Goal: Task Accomplishment & Management: Manage account settings

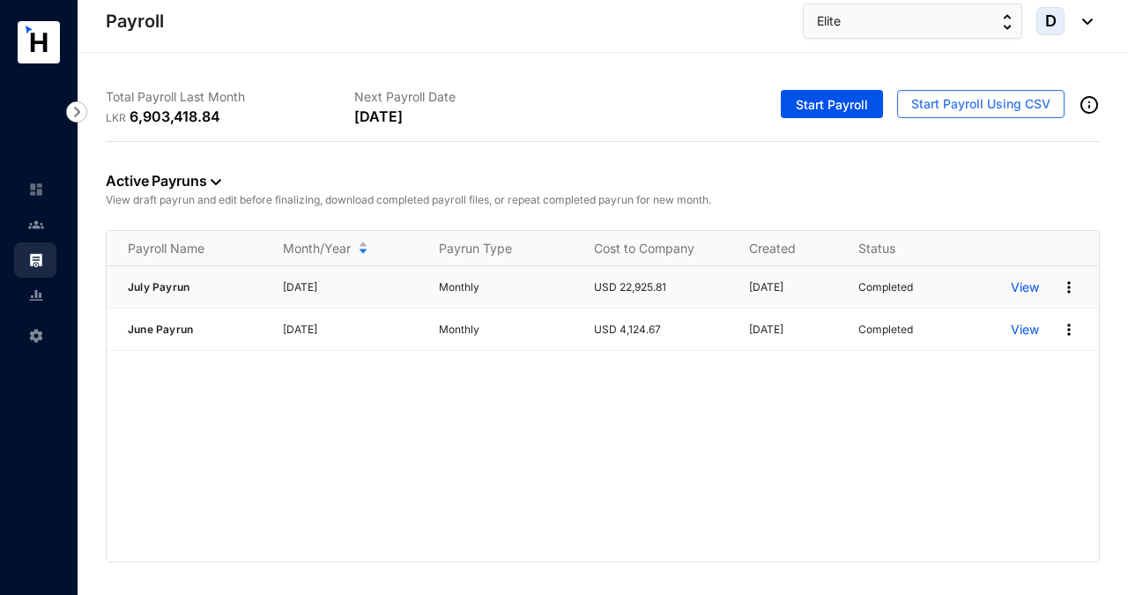
click at [1069, 286] on img at bounding box center [1069, 287] width 18 height 18
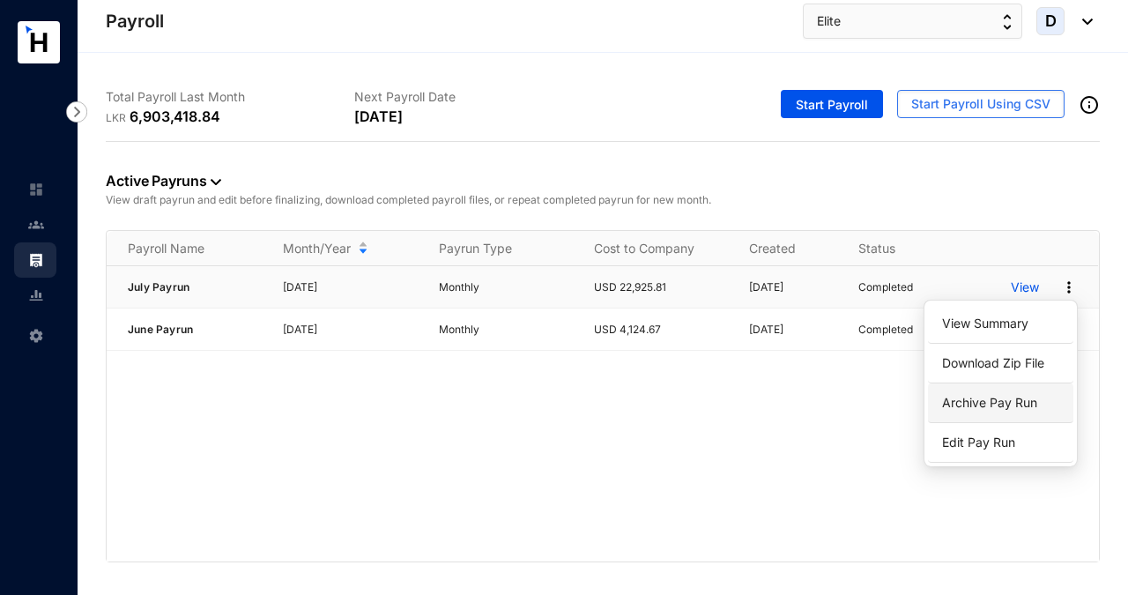
click at [1031, 403] on p "Archive Pay Run" at bounding box center [1000, 403] width 124 height 30
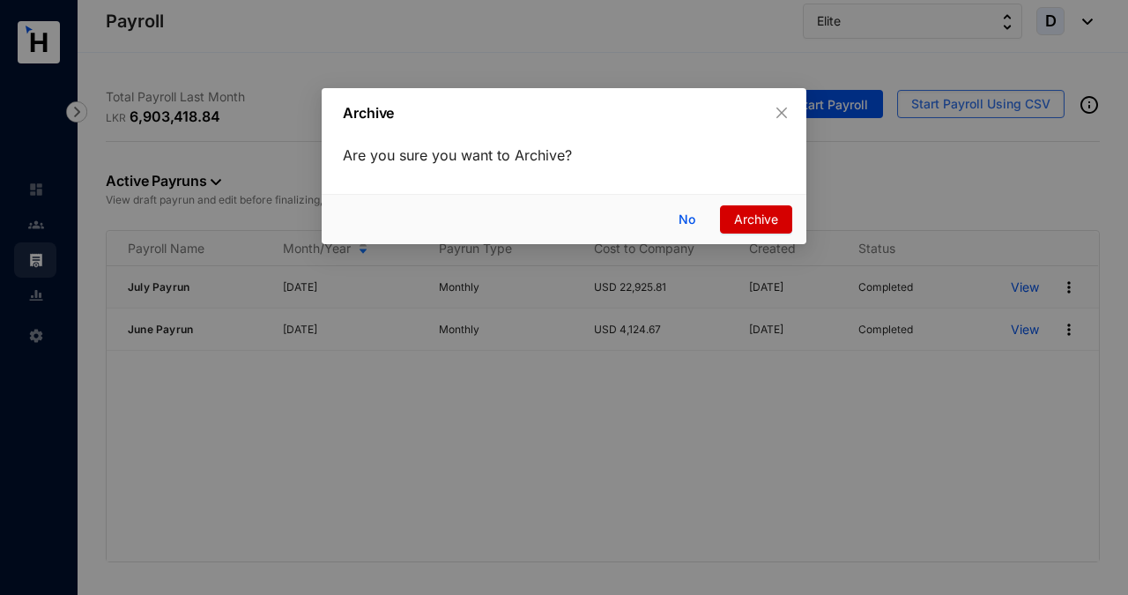
click at [762, 221] on span "Archive" at bounding box center [756, 219] width 44 height 19
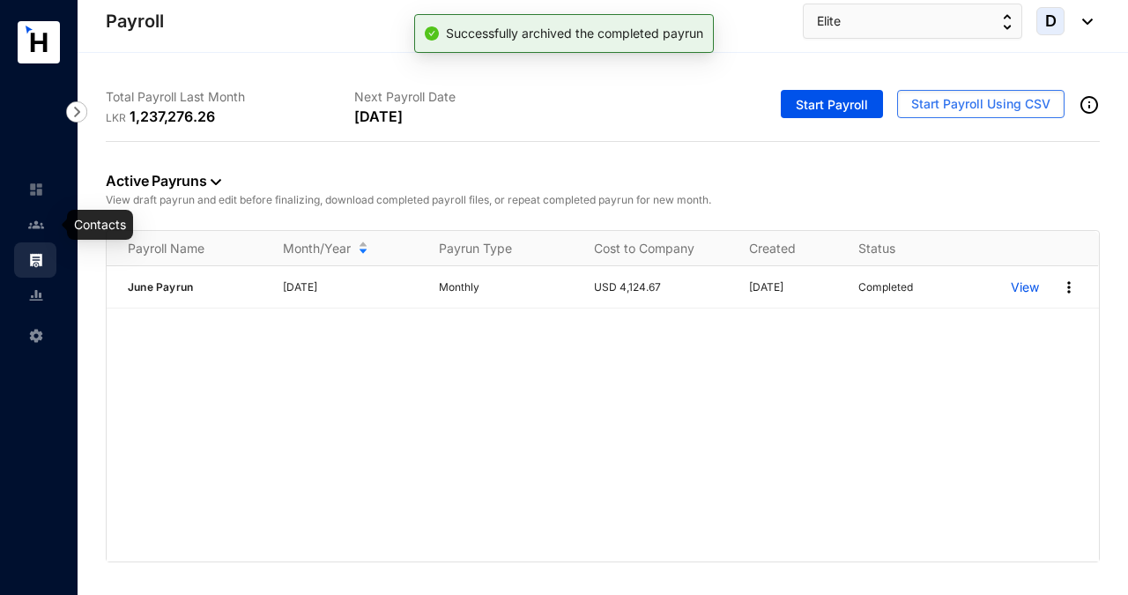
click at [32, 225] on img at bounding box center [36, 225] width 16 height 16
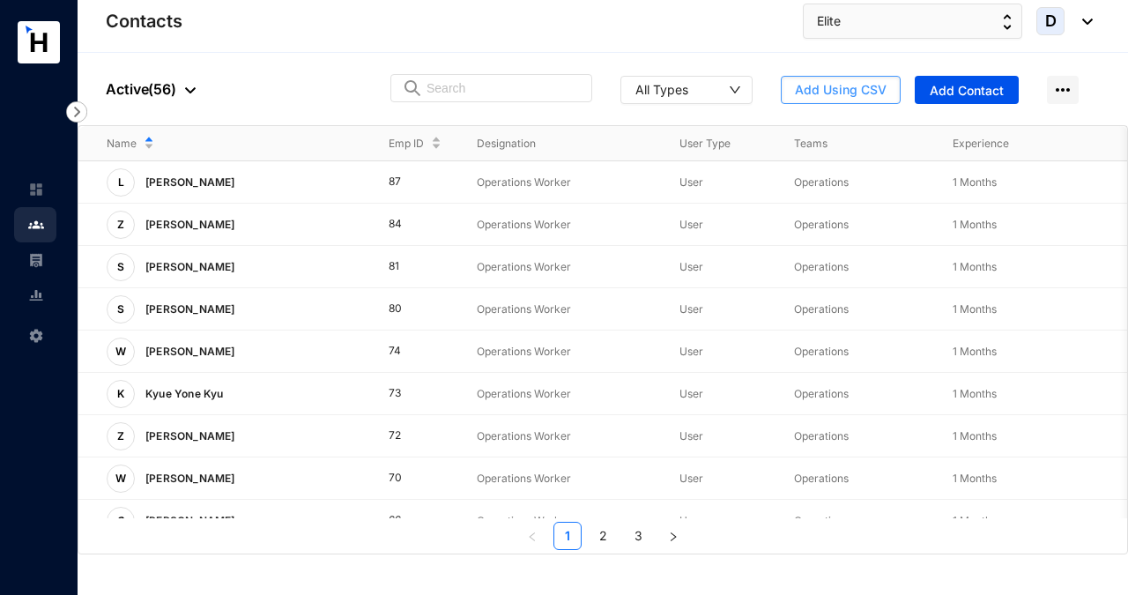
click at [837, 90] on span "Add Using CSV" at bounding box center [841, 90] width 92 height 18
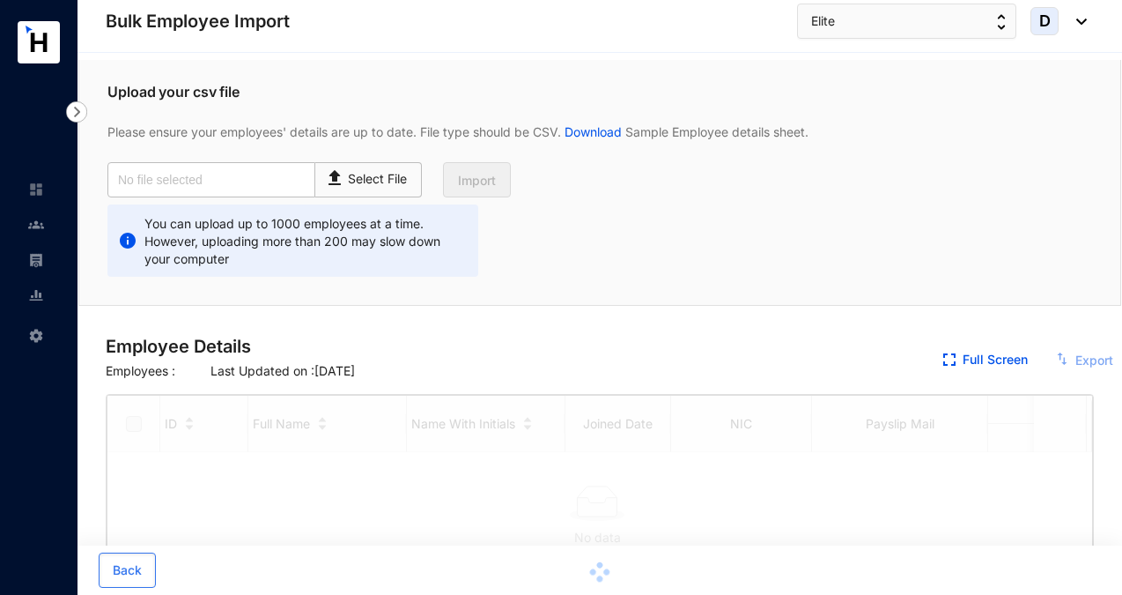
checkbox input "true"
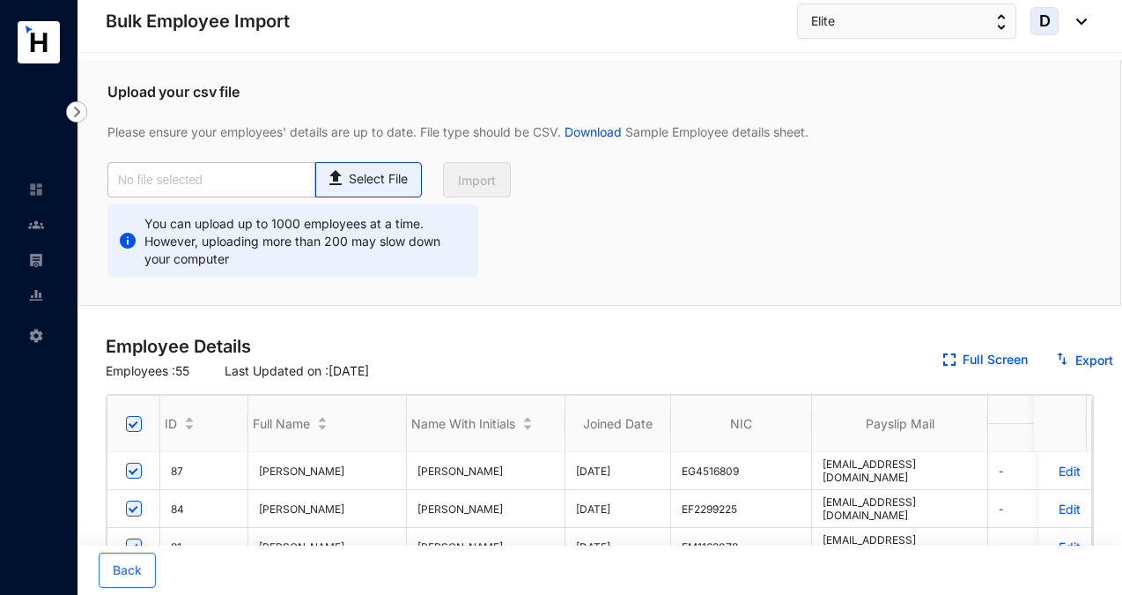
click at [378, 174] on p "Select File" at bounding box center [378, 179] width 59 height 19
click at [0, 0] on input "Select File" at bounding box center [0, 0] width 0 height 0
type input "Elite Emp Data Base_July.csv"
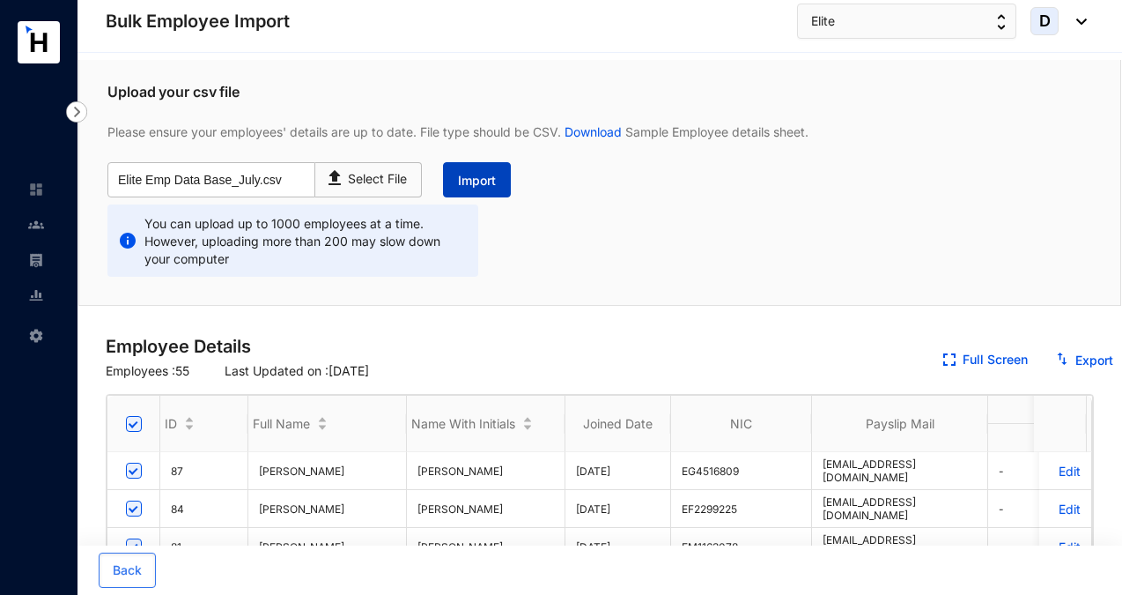
click at [486, 181] on span "Import" at bounding box center [477, 181] width 38 height 18
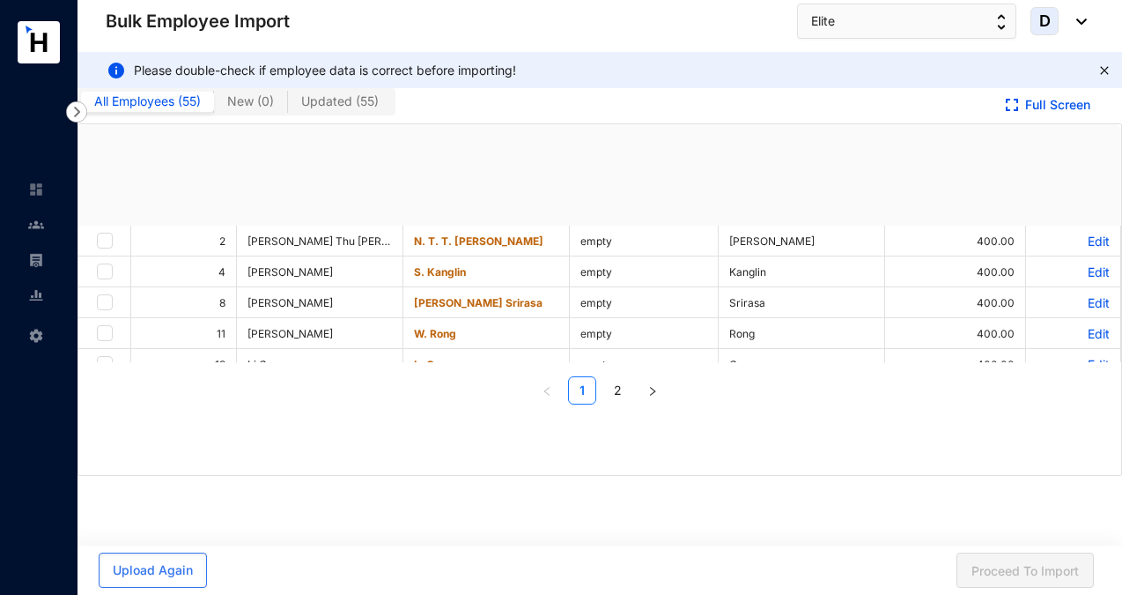
checkbox input "true"
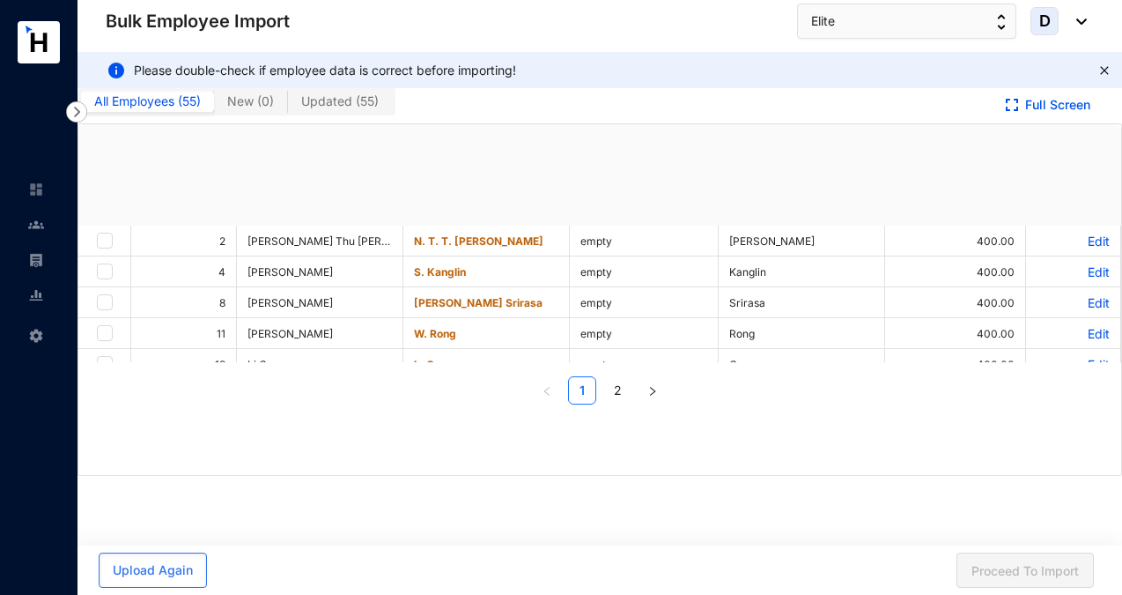
checkbox input "true"
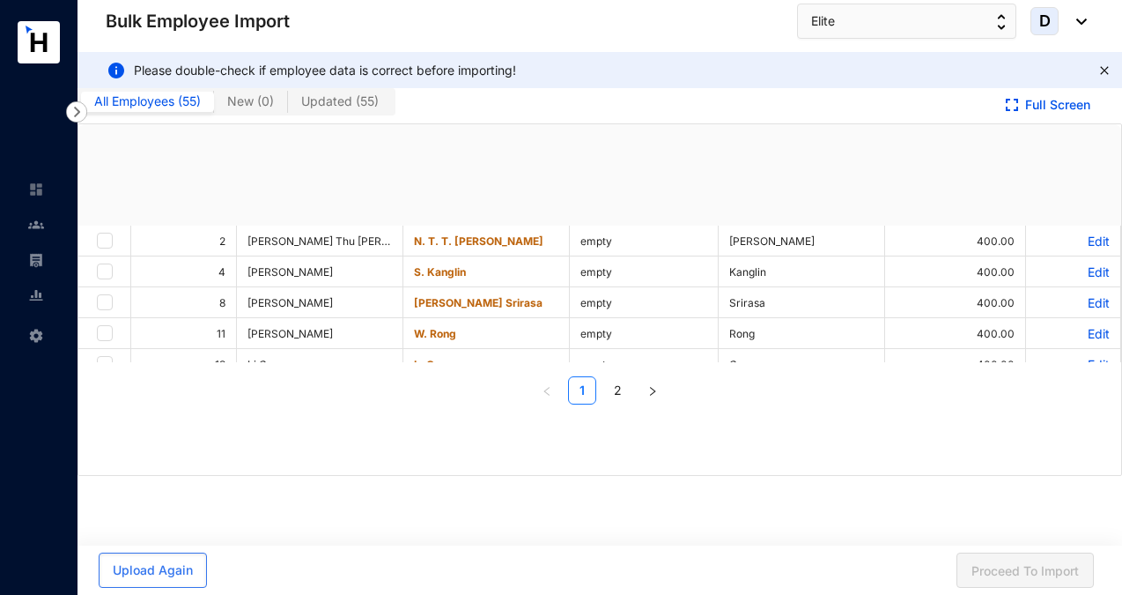
checkbox input "true"
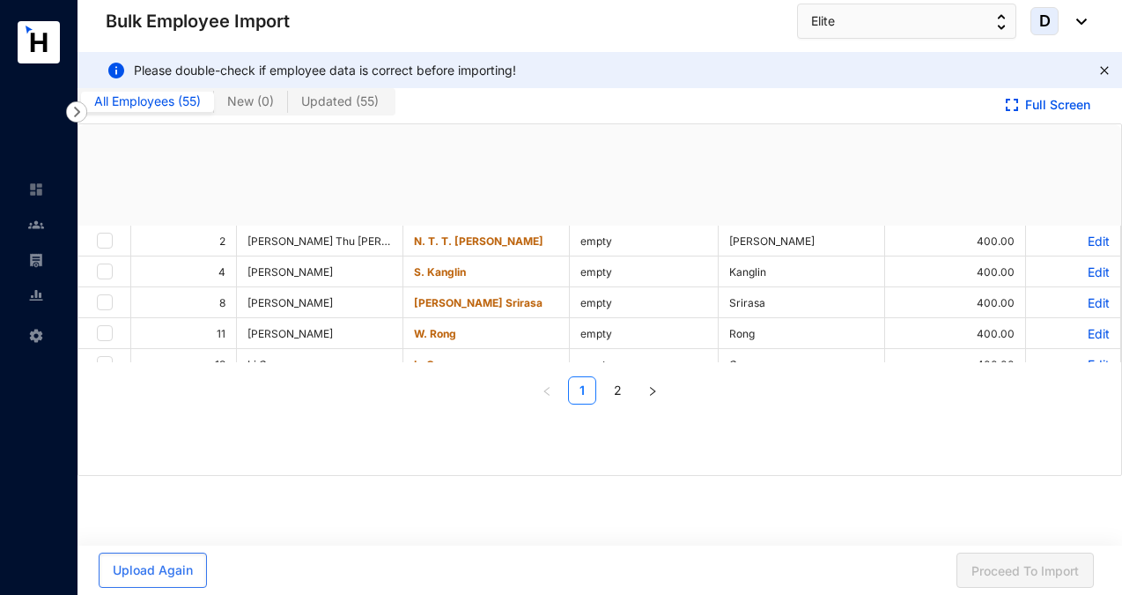
checkbox input "true"
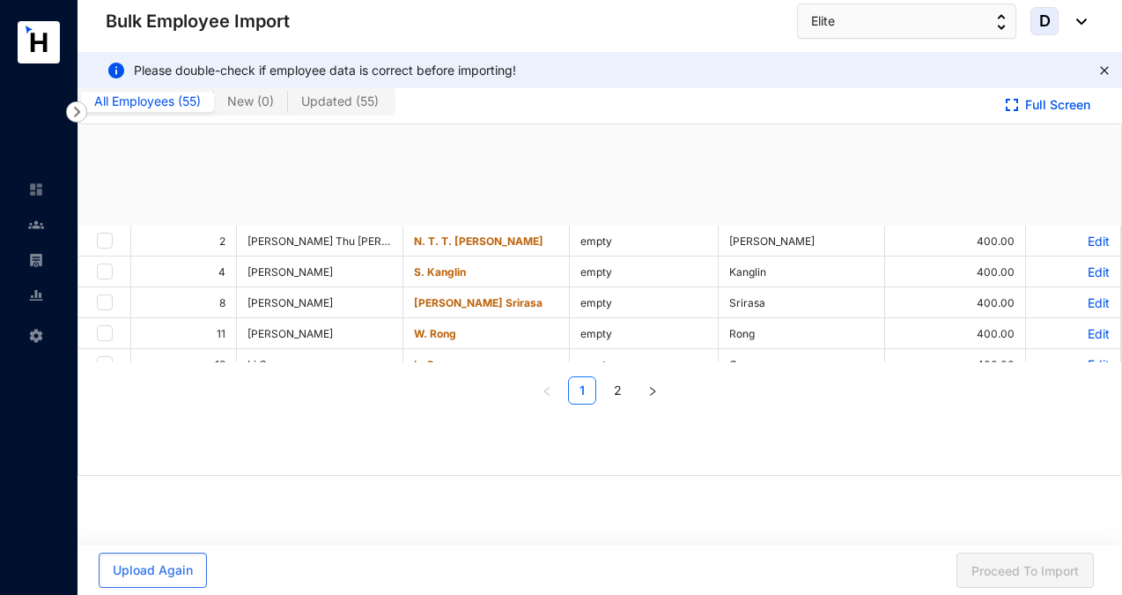
checkbox input "true"
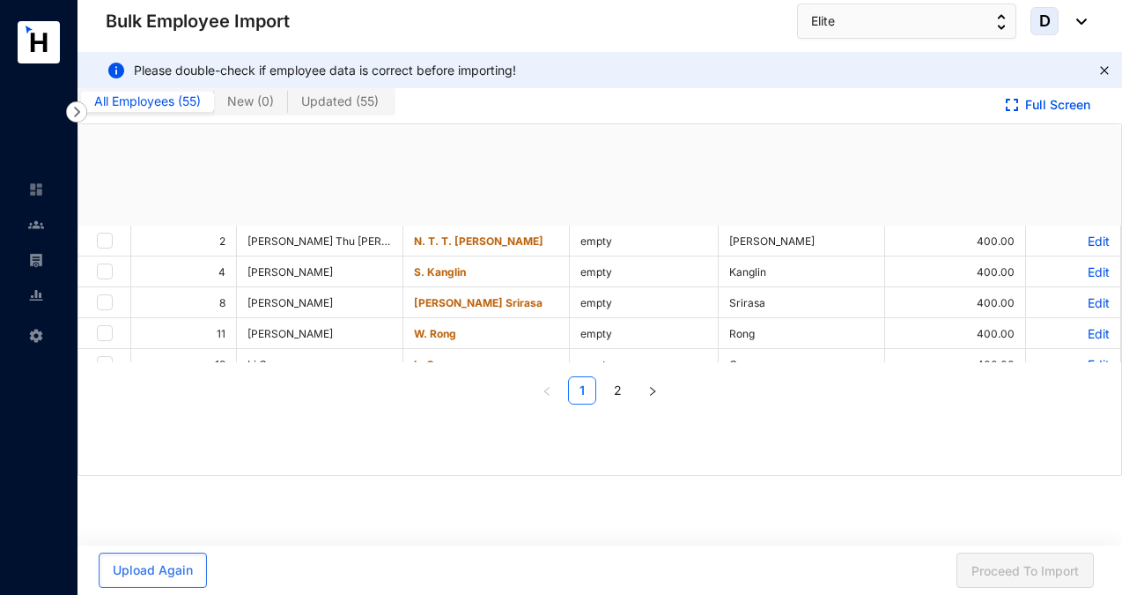
checkbox input "true"
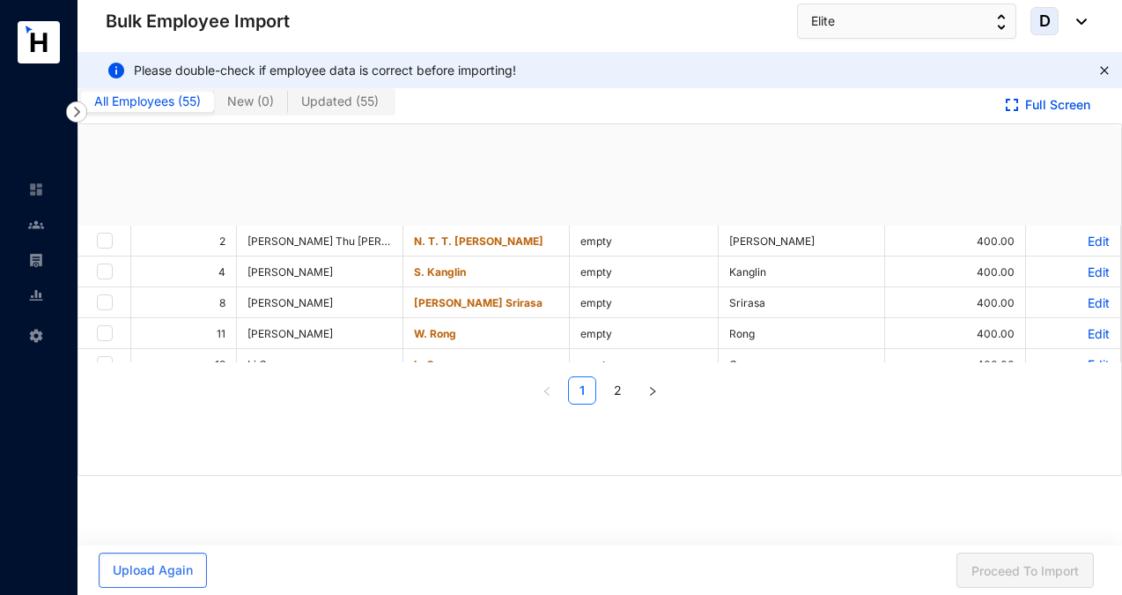
checkbox input "true"
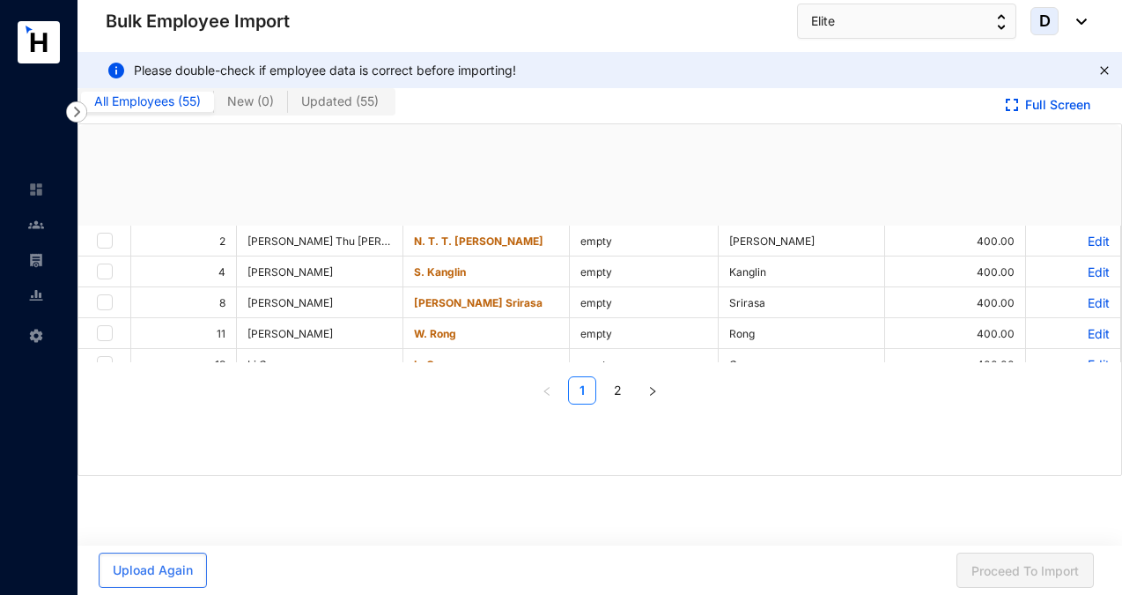
checkbox input "true"
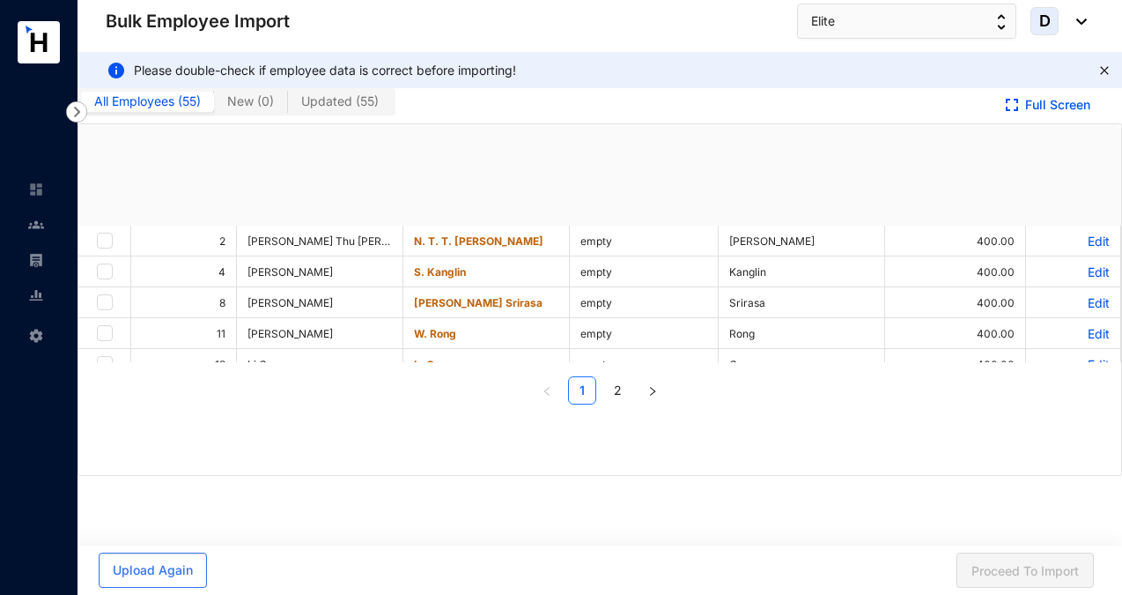
checkbox input "true"
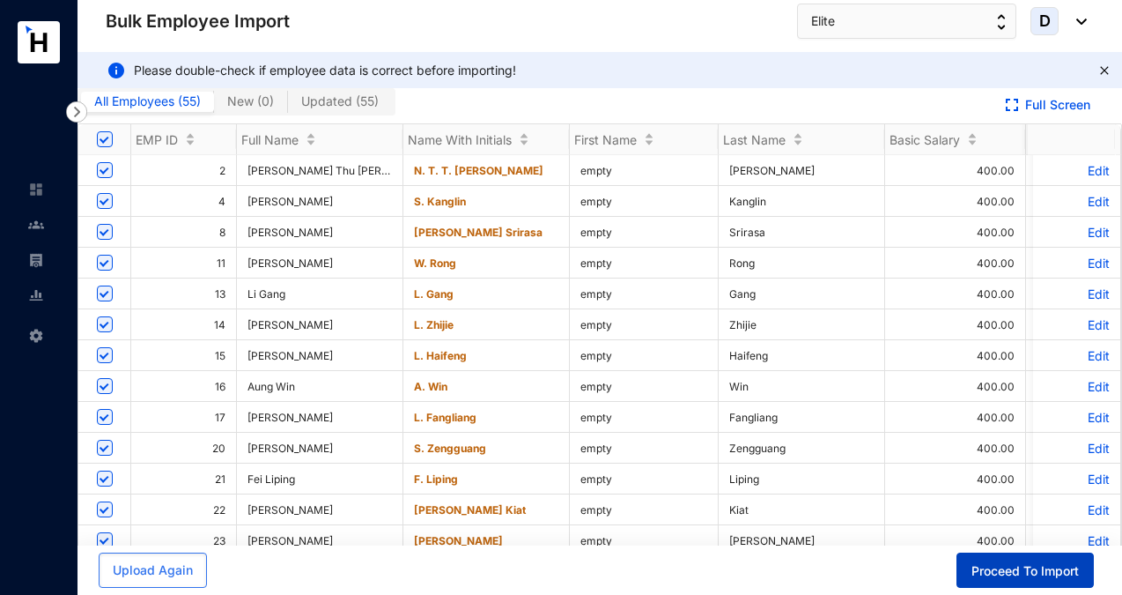
click at [1026, 567] on span "Proceed To Import" at bounding box center [1025, 571] width 107 height 18
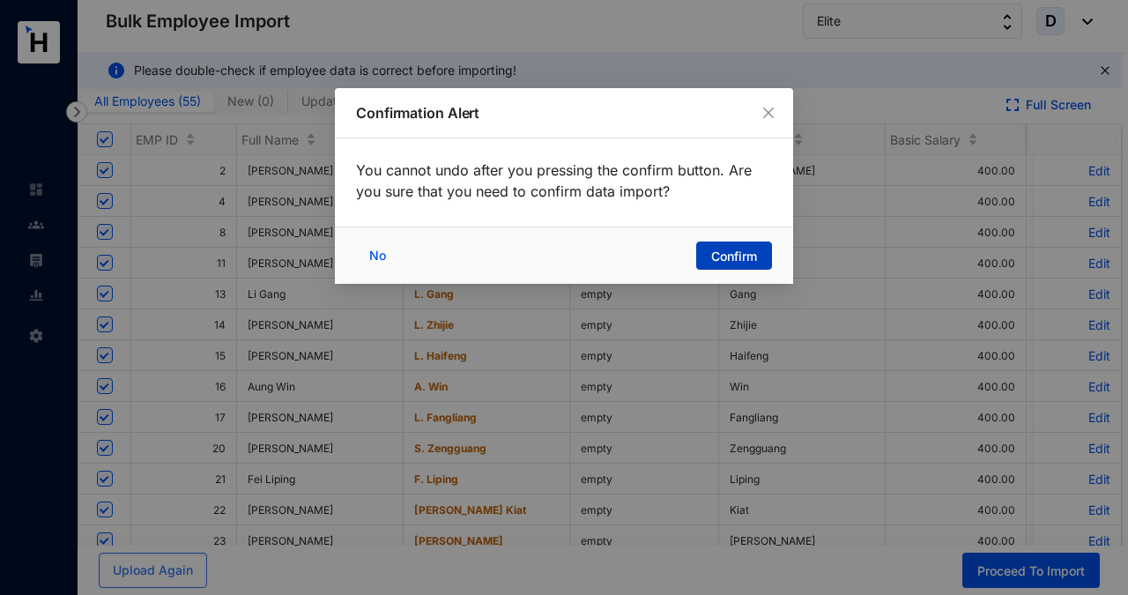
click at [730, 255] on span "Confirm" at bounding box center [734, 257] width 46 height 18
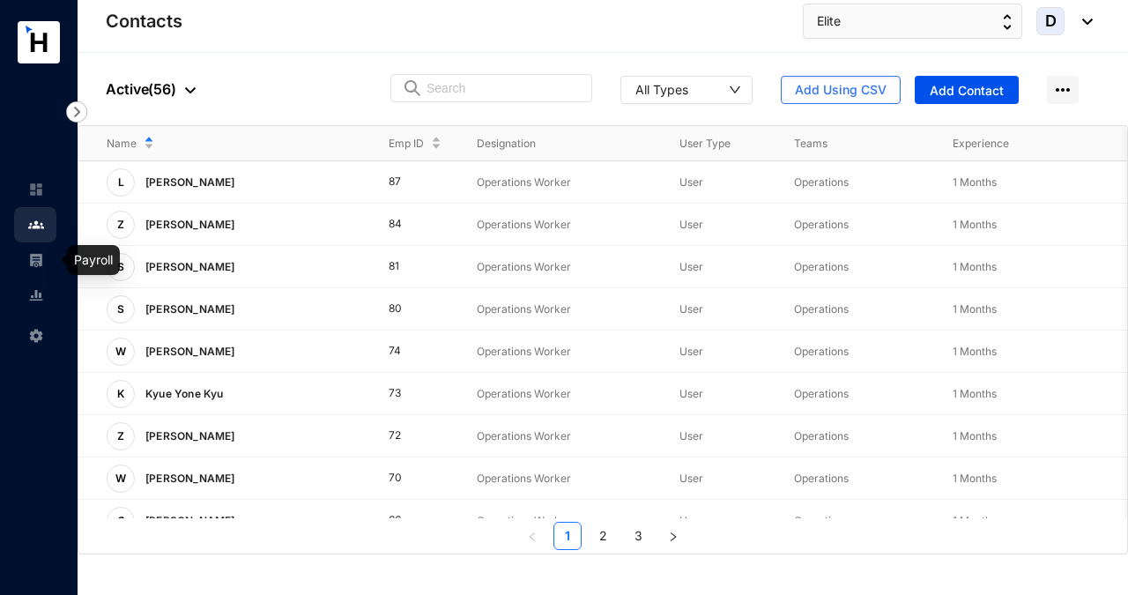
click at [37, 260] on img at bounding box center [36, 260] width 16 height 16
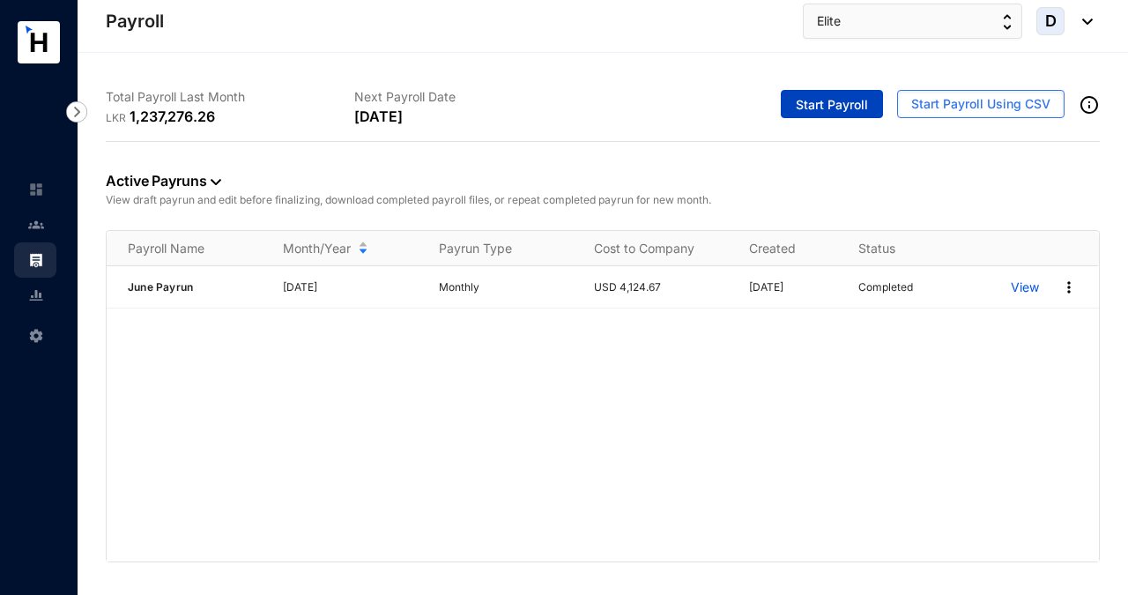
click at [856, 108] on span "Start Payroll" at bounding box center [832, 105] width 72 height 18
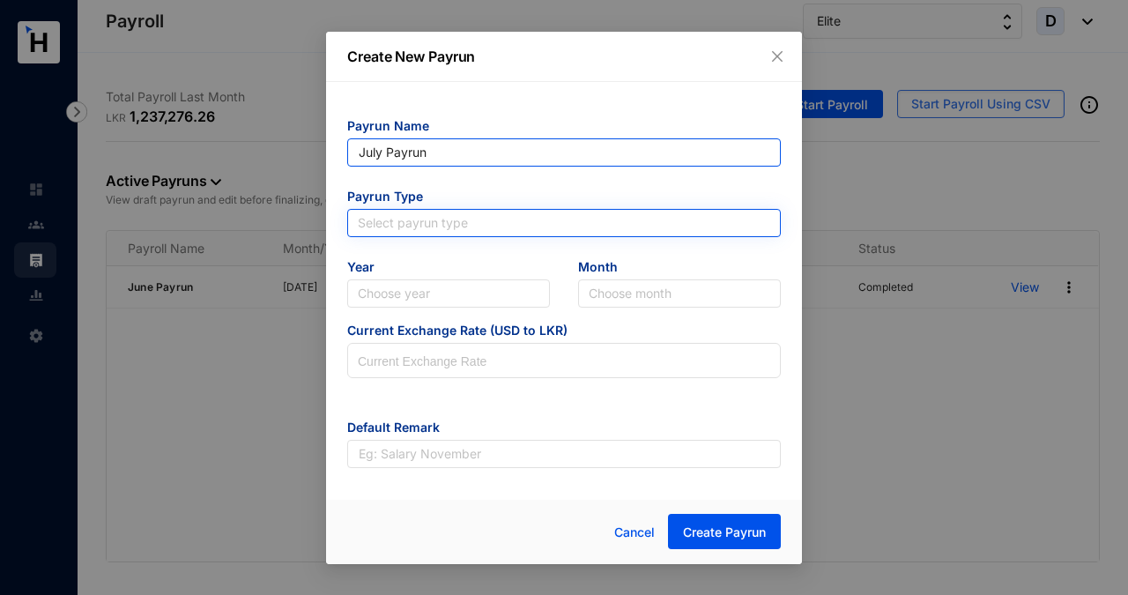
type input "July Payrun"
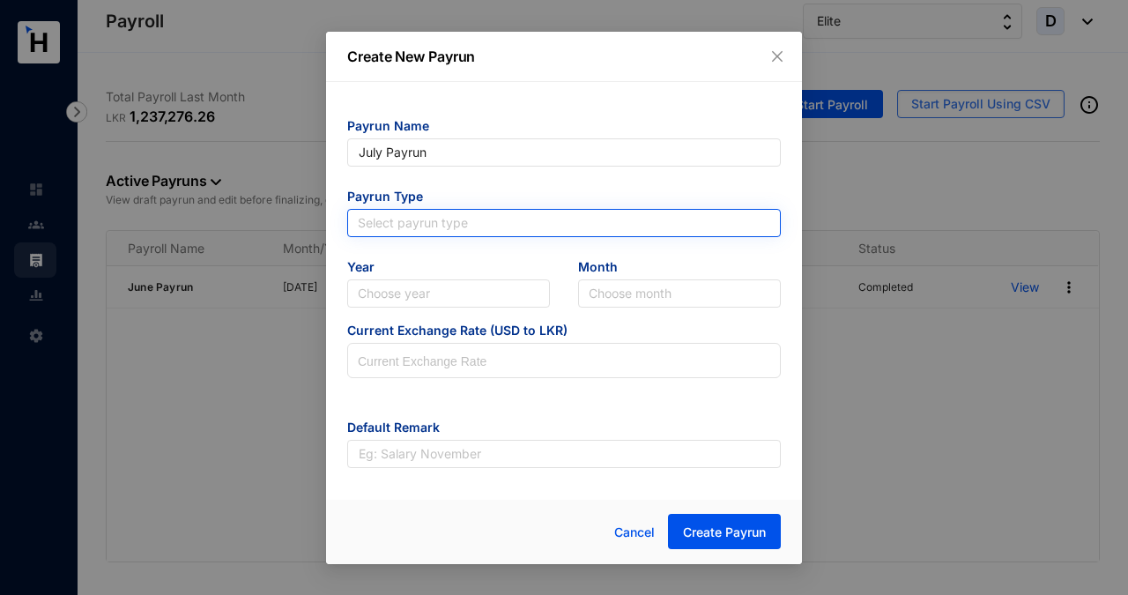
type input "July Payrun"
click at [506, 215] on input "search" at bounding box center [564, 223] width 412 height 26
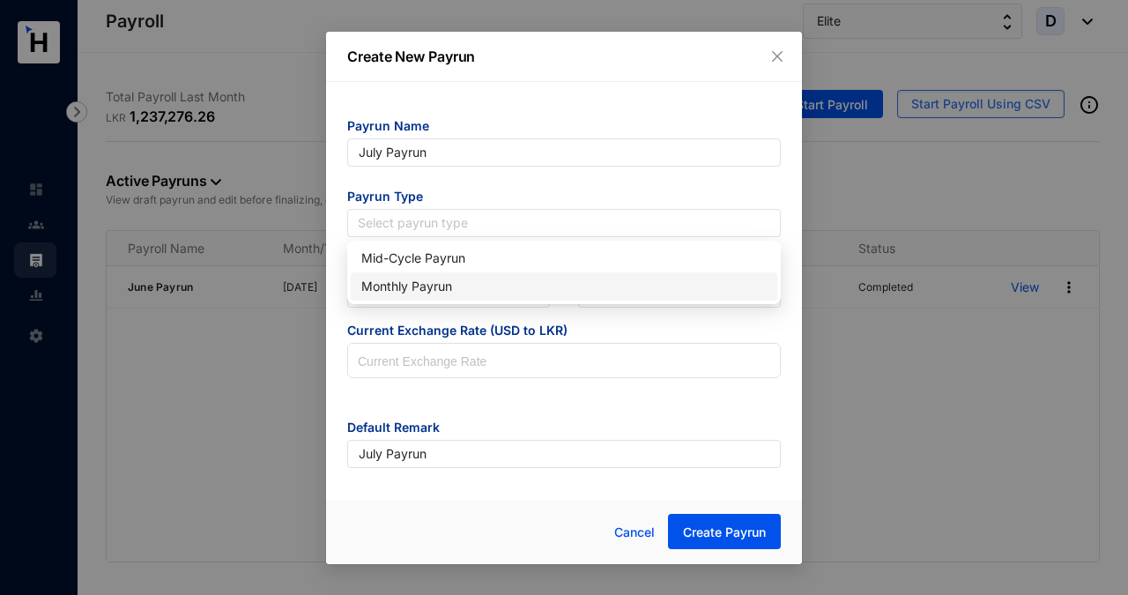
click at [492, 284] on div "Monthly Payrun" at bounding box center [563, 286] width 405 height 19
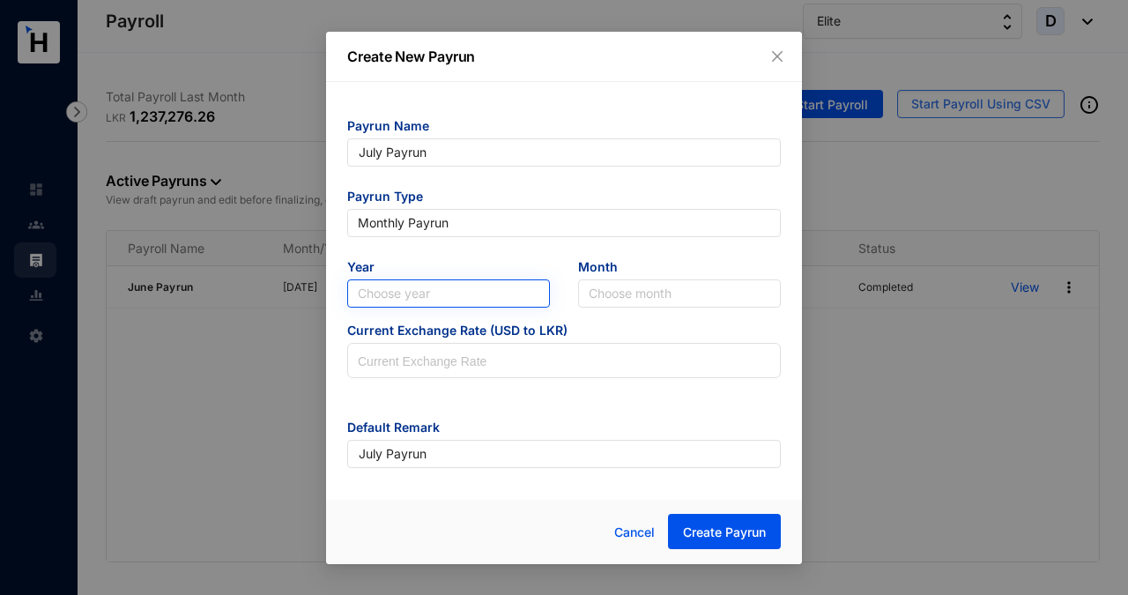
click at [492, 292] on input "search" at bounding box center [448, 293] width 181 height 26
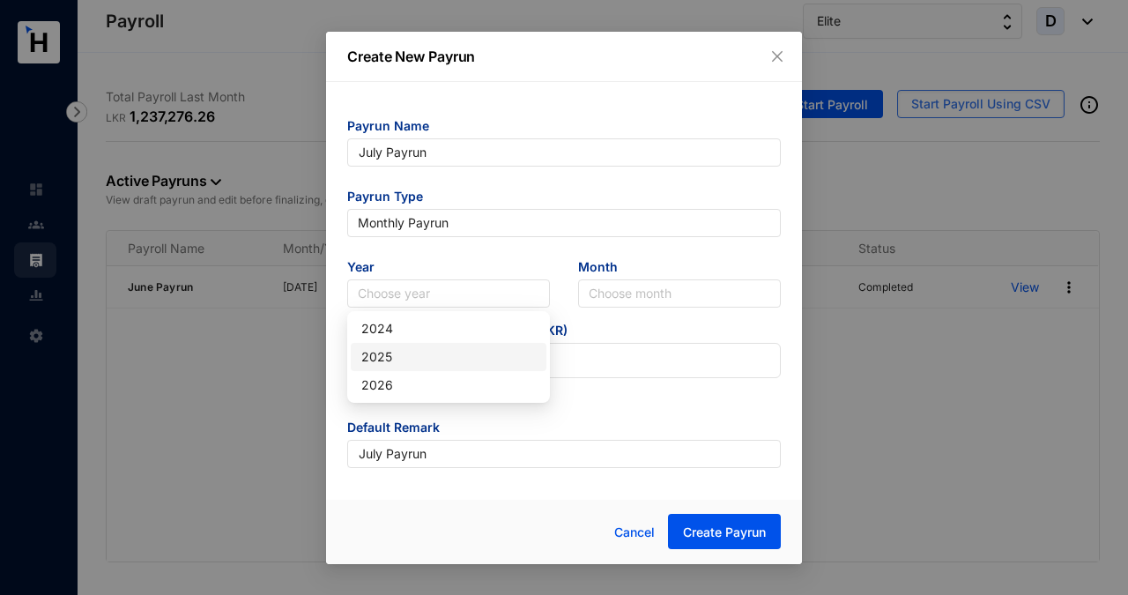
click at [483, 354] on div "2025" at bounding box center [448, 356] width 174 height 19
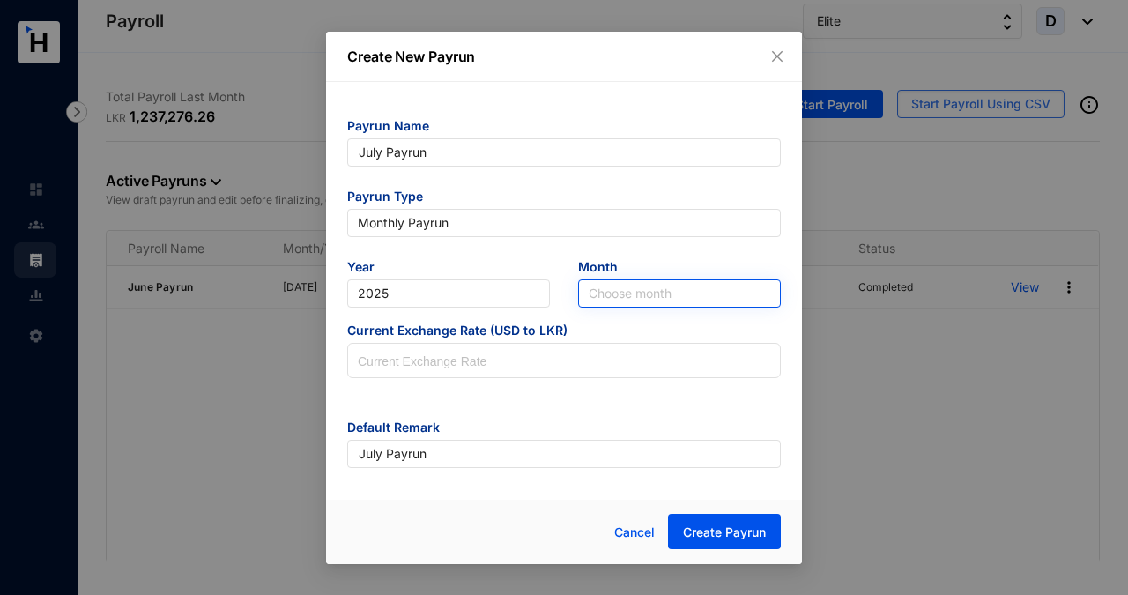
click at [624, 297] on input "search" at bounding box center [679, 293] width 181 height 26
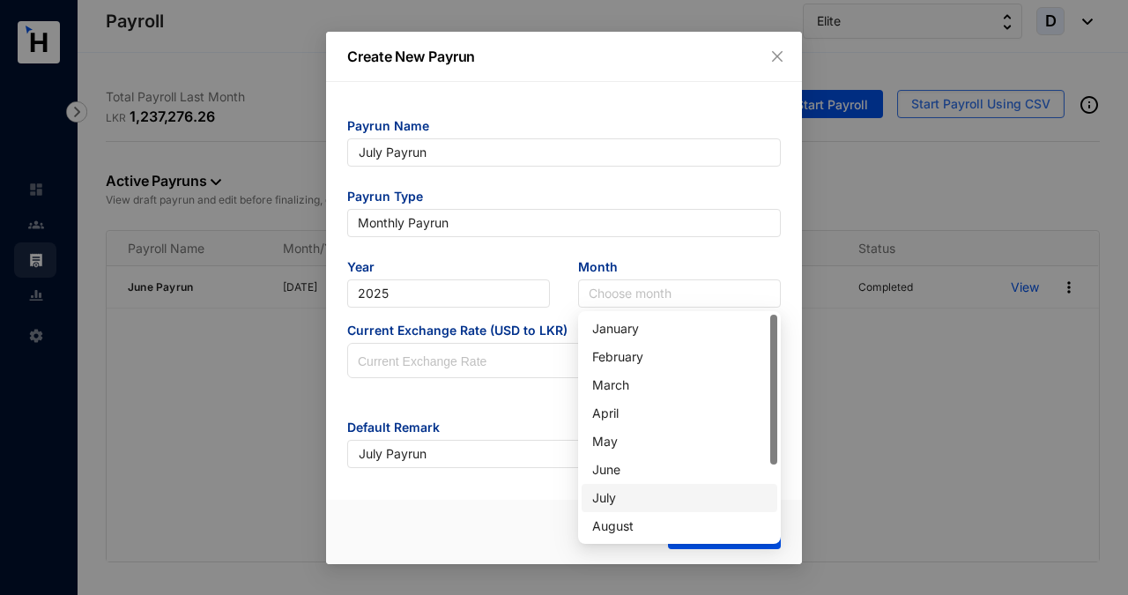
click at [618, 497] on div "July" at bounding box center [679, 497] width 174 height 19
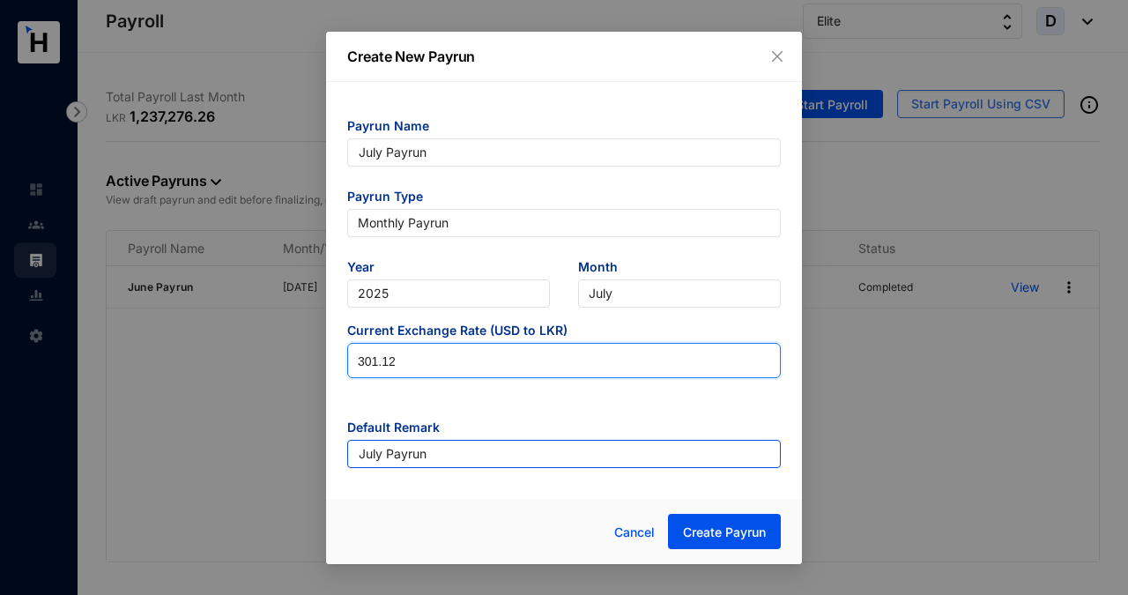
type input "301.12"
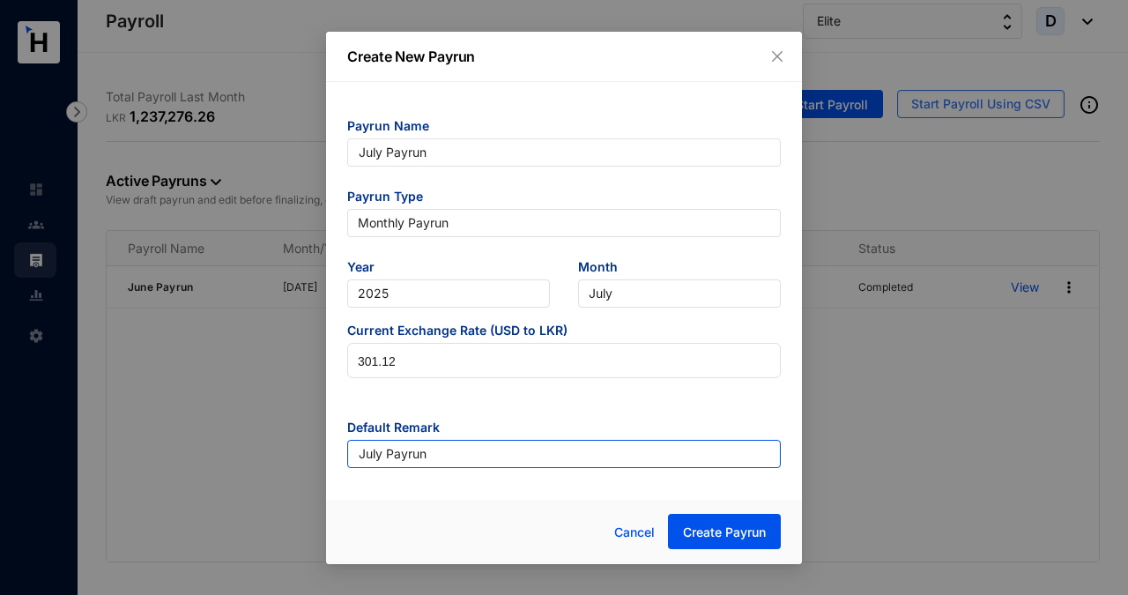
click at [522, 461] on input "July Payrun" at bounding box center [563, 454] width 433 height 28
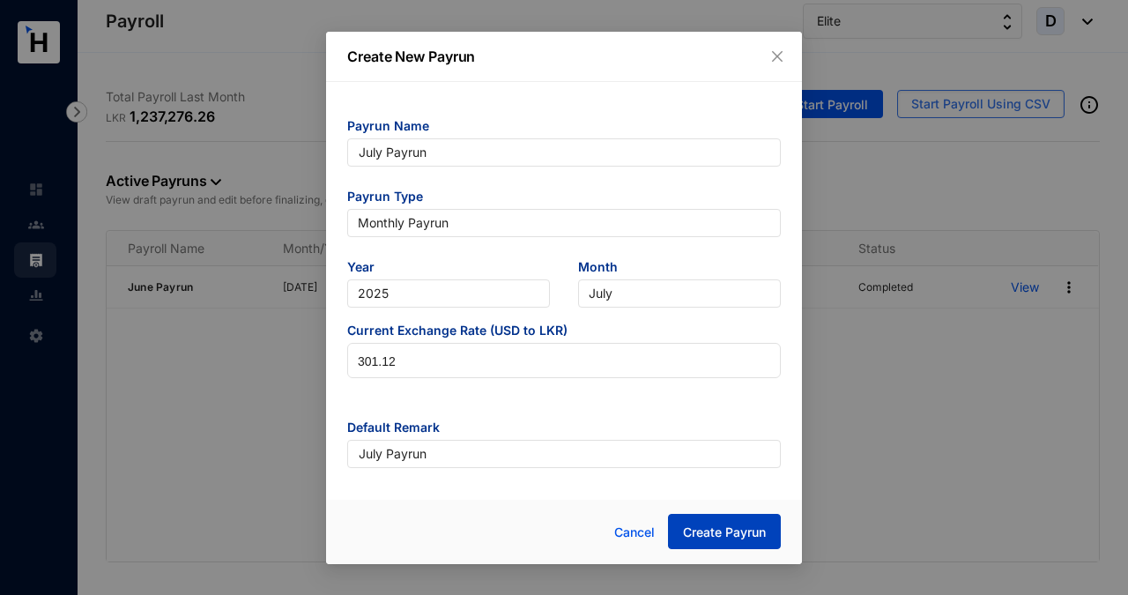
click at [696, 532] on span "Create Payrun" at bounding box center [724, 532] width 83 height 18
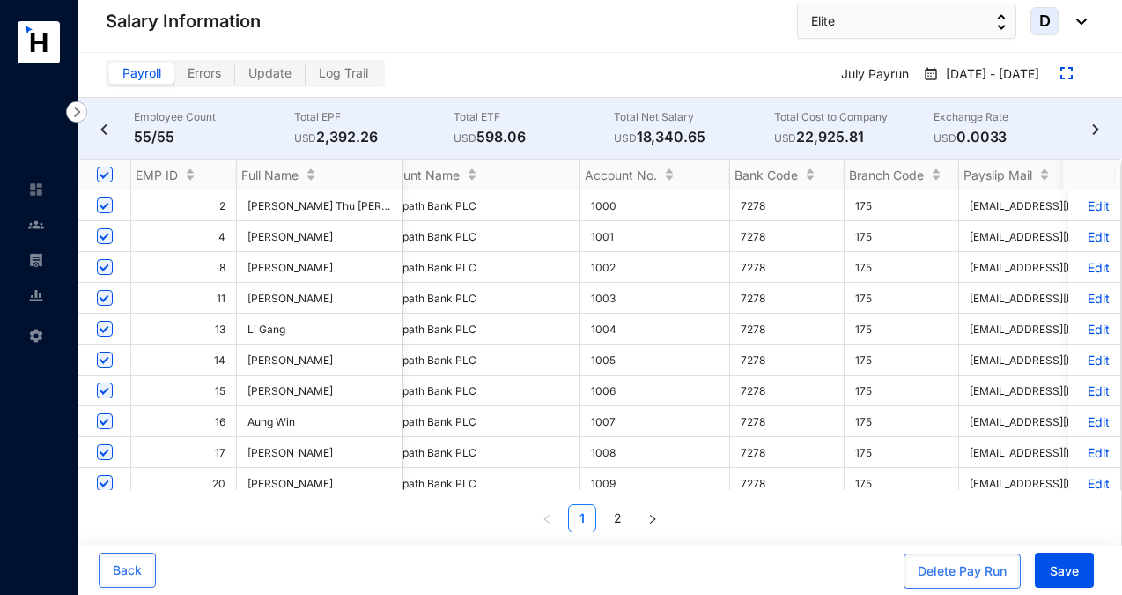
scroll to position [0, 1585]
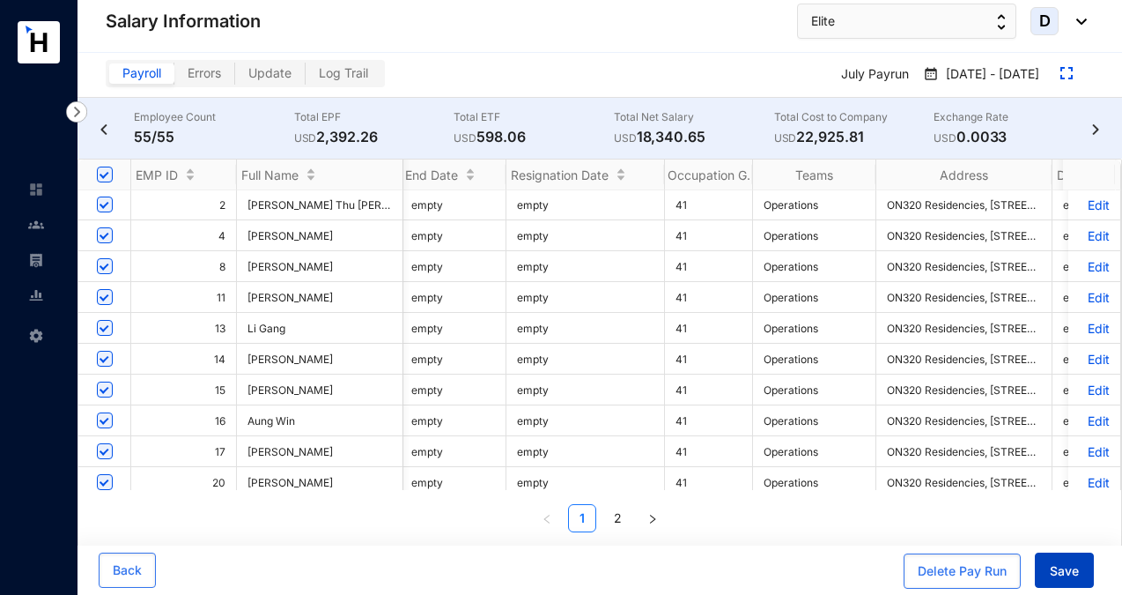
click at [1057, 564] on span "Save" at bounding box center [1064, 571] width 29 height 18
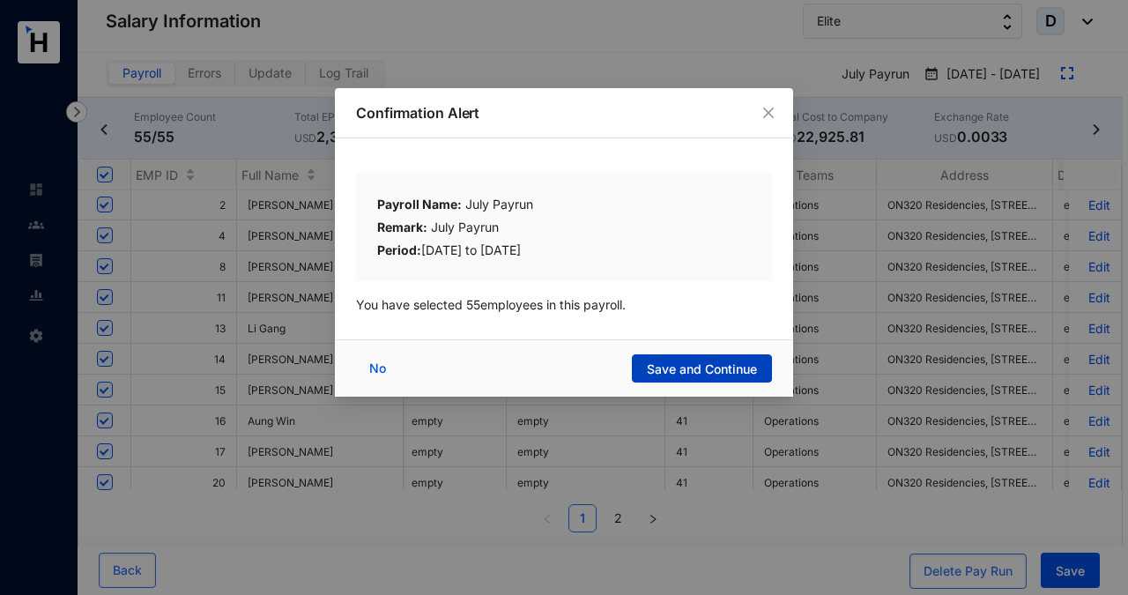
click at [690, 366] on span "Save and Continue" at bounding box center [702, 369] width 110 height 18
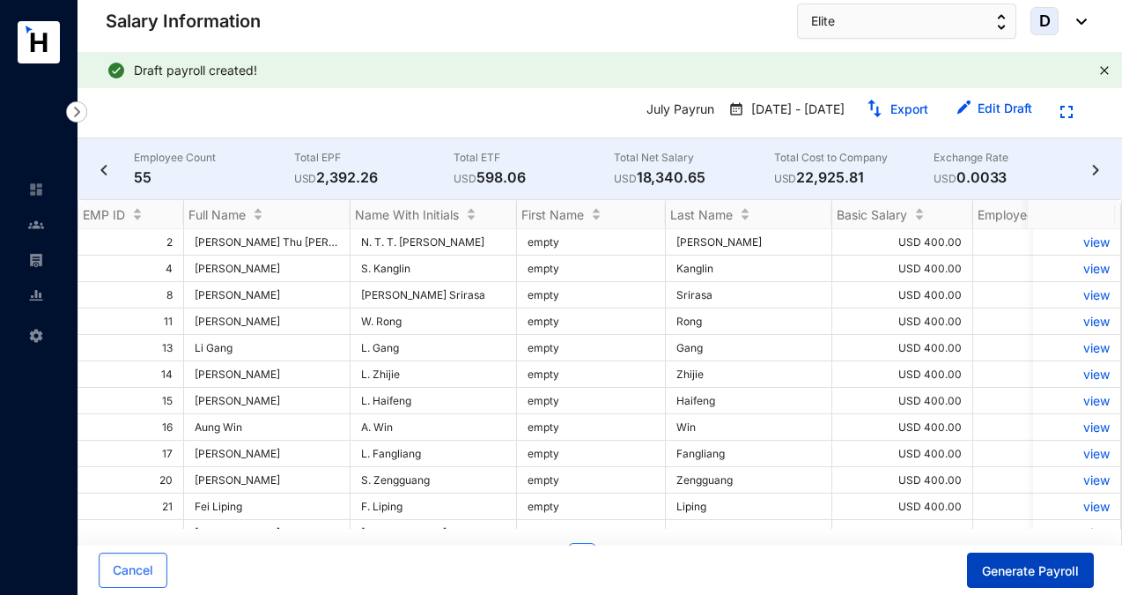
click at [1014, 572] on span "Generate Payroll" at bounding box center [1030, 571] width 97 height 18
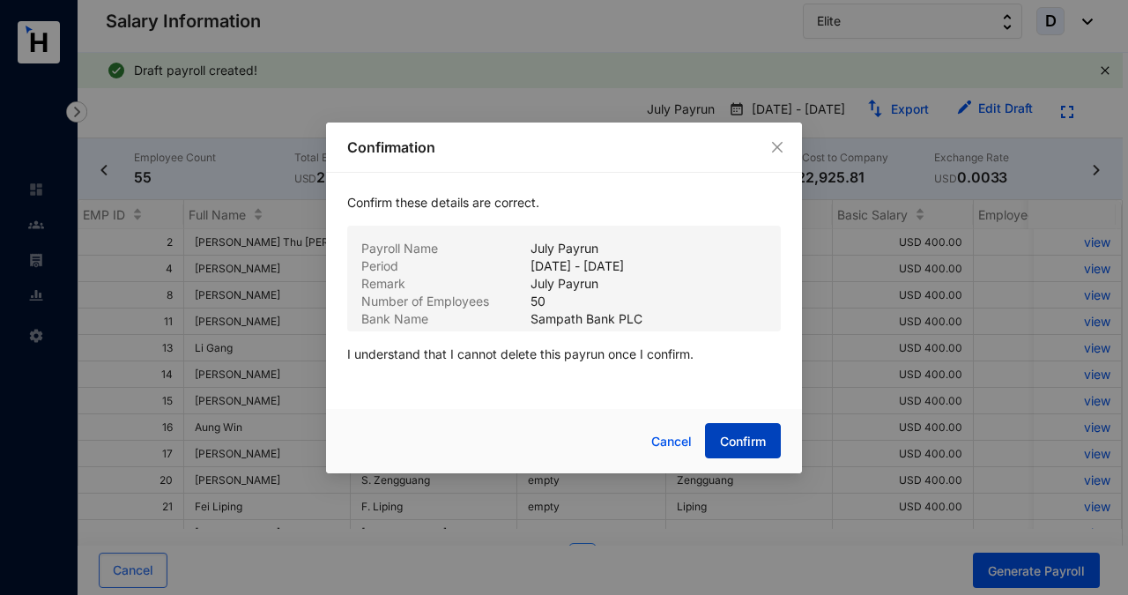
click at [736, 442] on span "Confirm" at bounding box center [743, 442] width 46 height 18
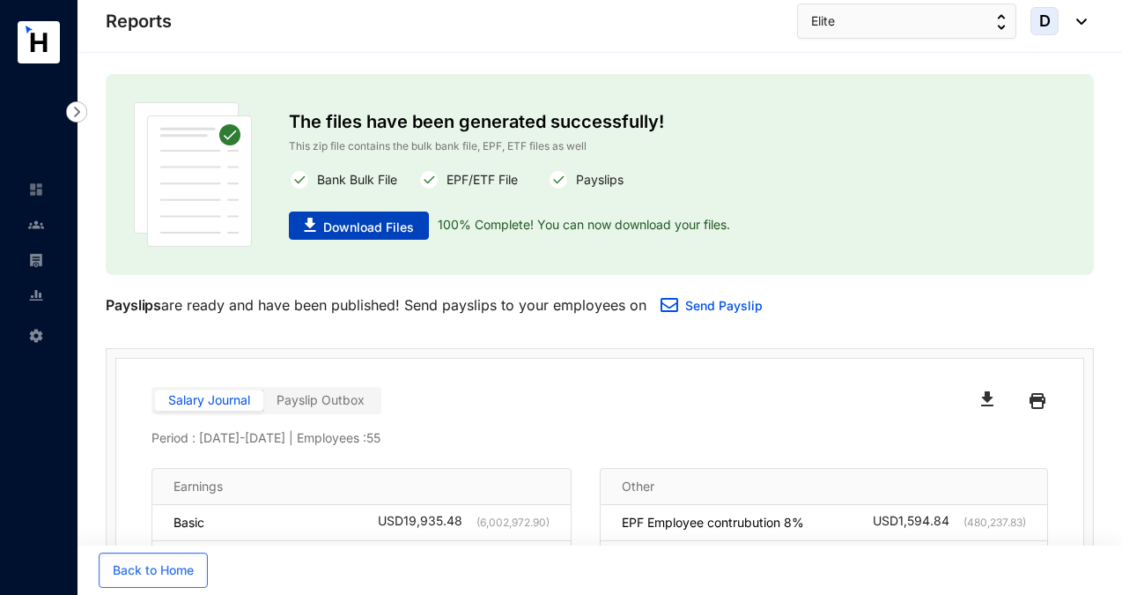
click at [377, 229] on span "Download Files" at bounding box center [368, 227] width 91 height 18
click at [36, 260] on img at bounding box center [36, 260] width 16 height 16
